Goal: Browse casually: Explore the website without a specific task or goal

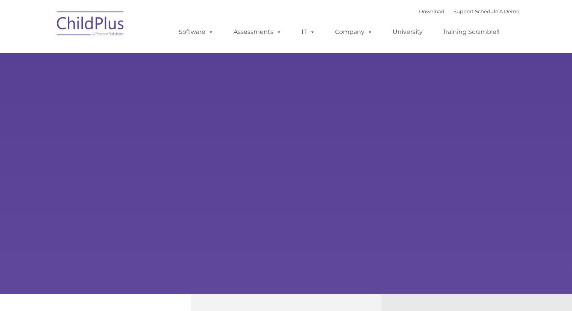
select select "MEDIUM"
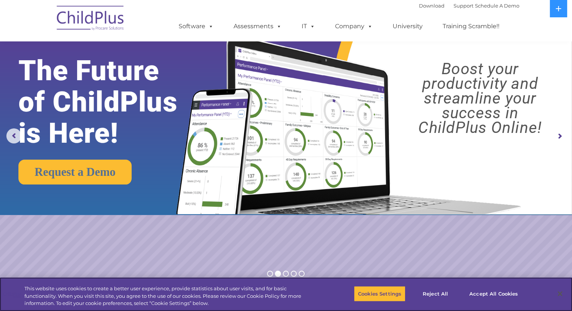
scroll to position [5, 0]
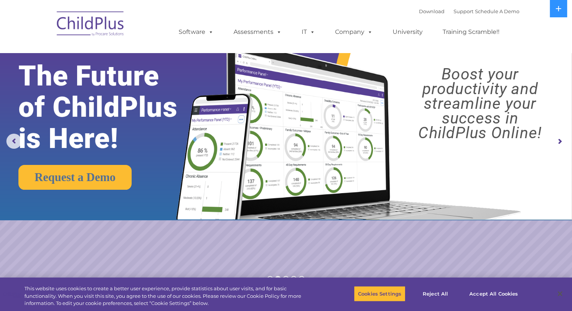
click at [560, 140] on rs-arrow at bounding box center [560, 141] width 15 height 15
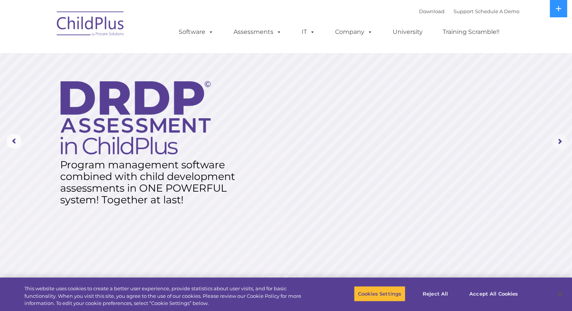
click at [560, 140] on rs-arrow at bounding box center [560, 141] width 15 height 15
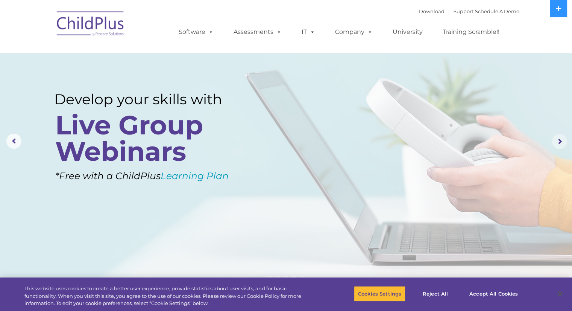
click at [560, 140] on rs-arrow at bounding box center [560, 141] width 15 height 15
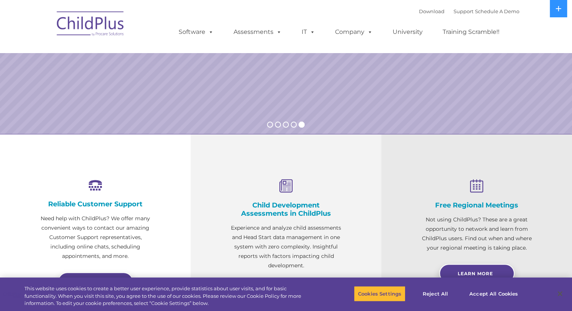
scroll to position [0, 0]
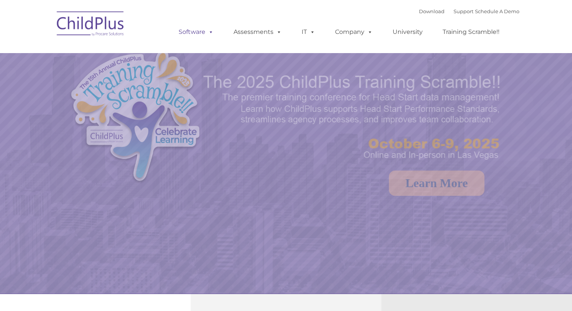
select select "MEDIUM"
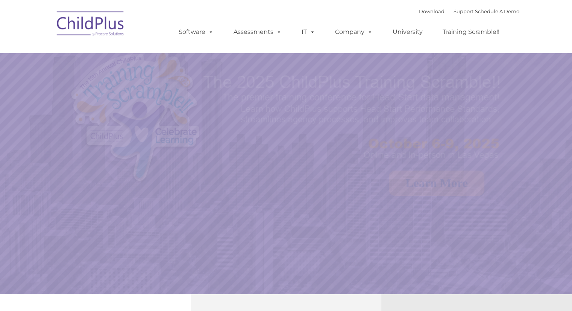
select select "MEDIUM"
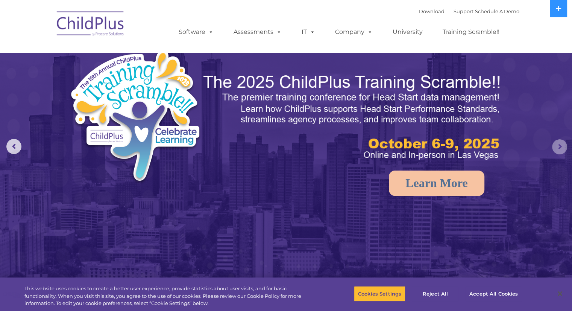
click at [565, 151] on rs-arrow at bounding box center [560, 146] width 15 height 15
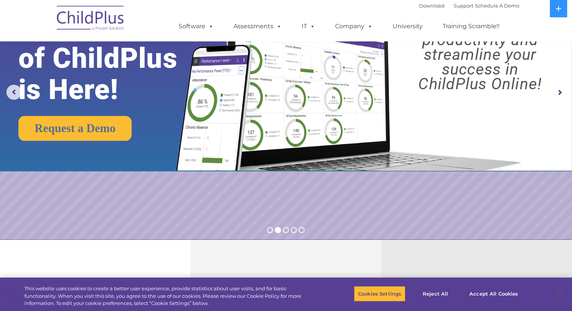
scroll to position [61, 0]
